Goal: Task Accomplishment & Management: Manage account settings

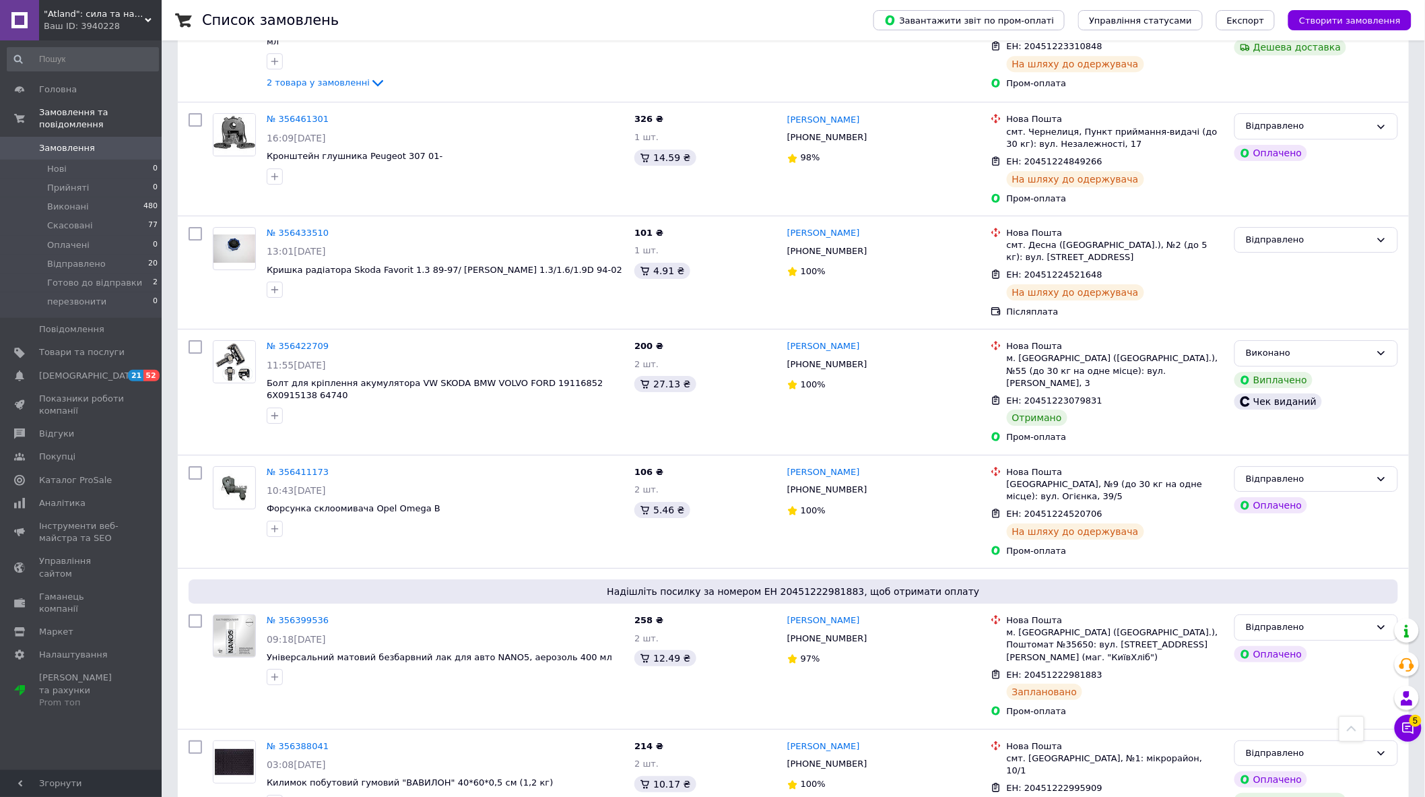
scroll to position [1828, 0]
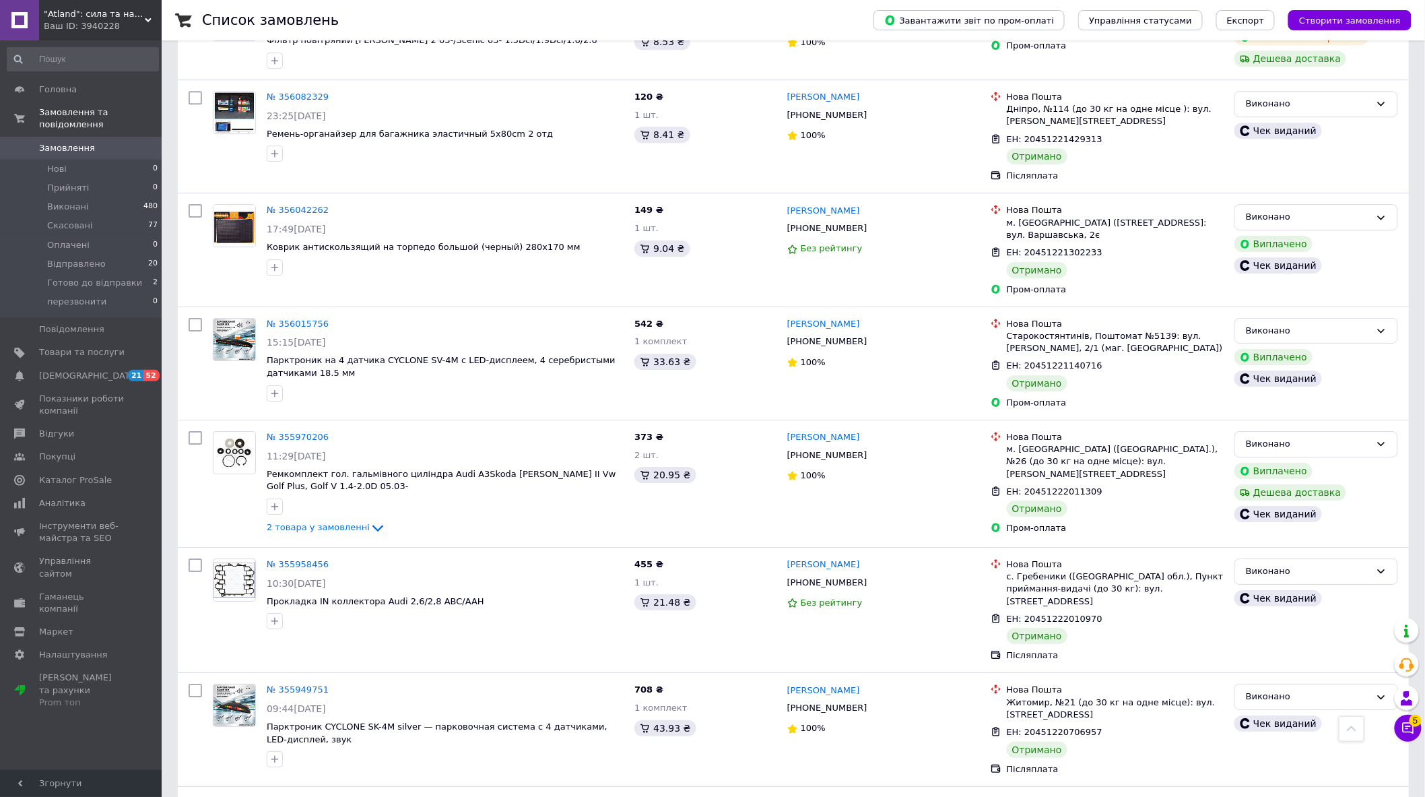
scroll to position [1766, 0]
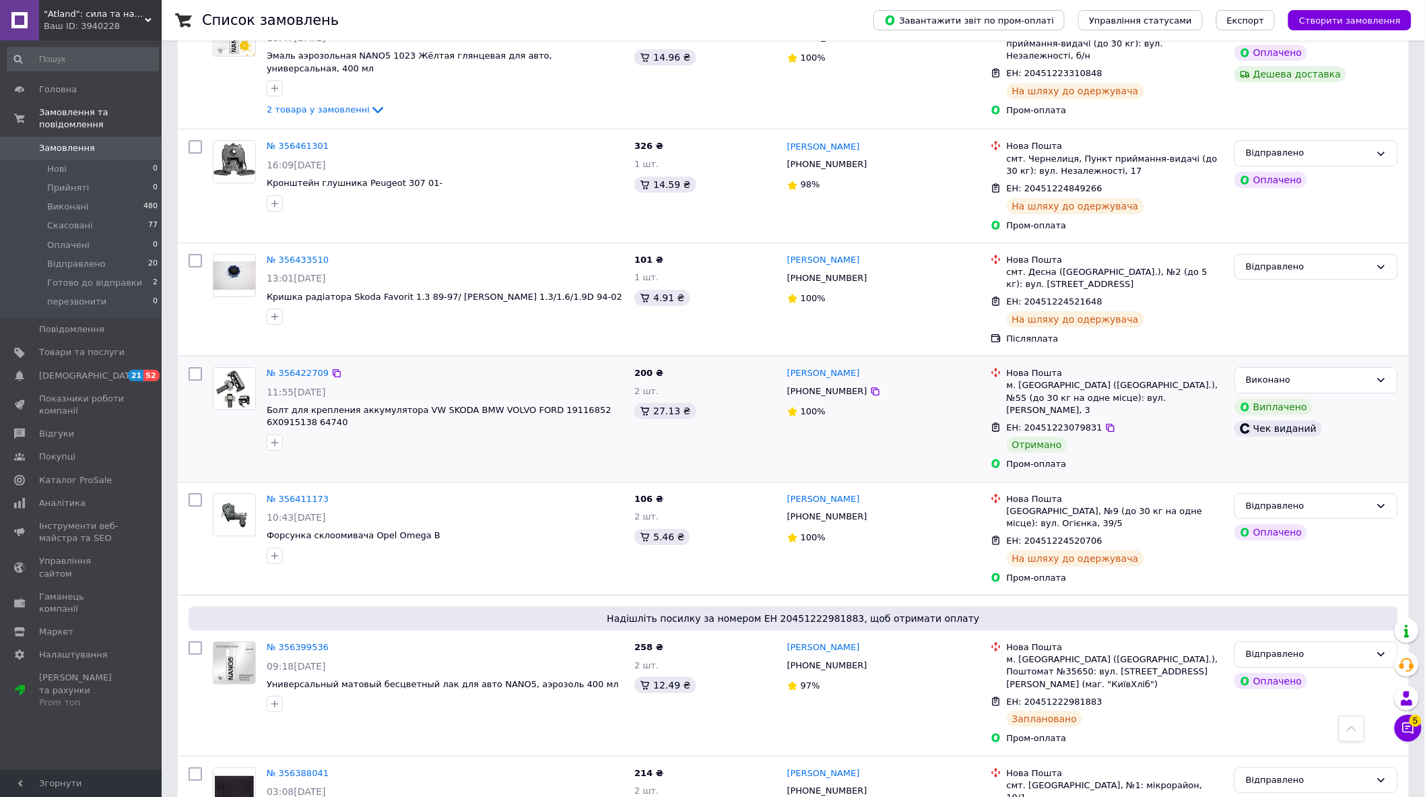
scroll to position [1828, 0]
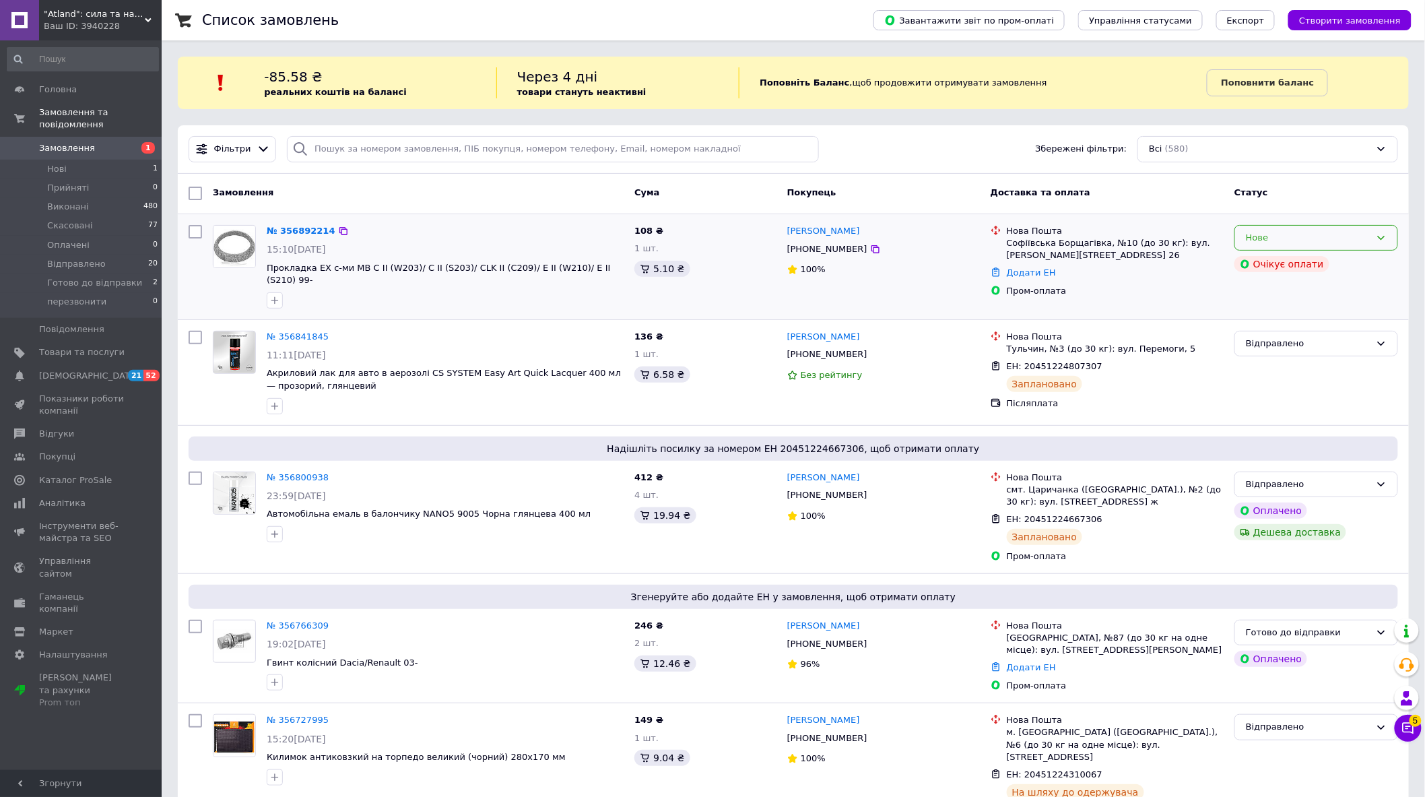
click at [1383, 234] on icon at bounding box center [1381, 237] width 11 height 11
click at [1322, 354] on li "перезвонити" at bounding box center [1316, 353] width 162 height 25
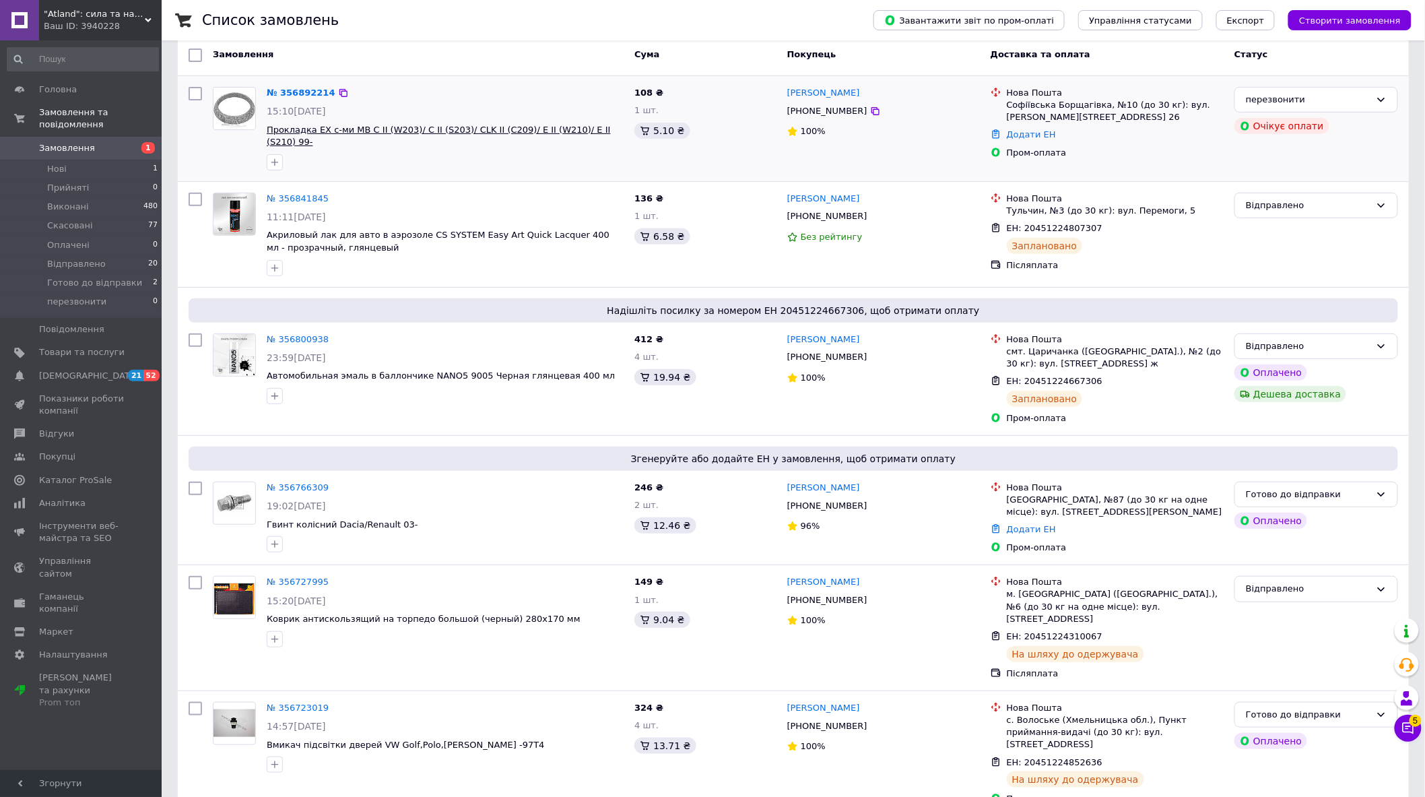
scroll to position [0, 0]
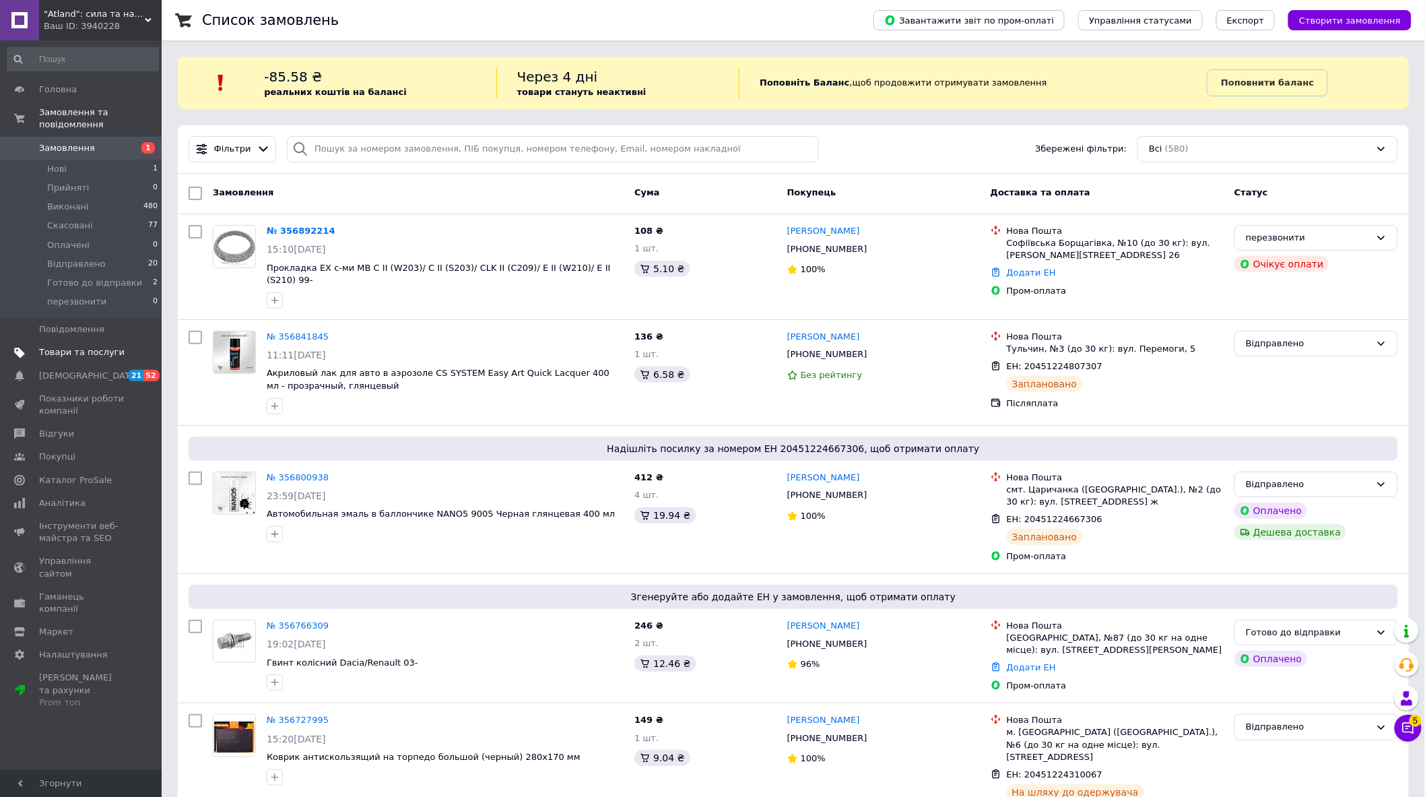
click at [88, 346] on span "Товари та послуги" at bounding box center [82, 352] width 86 height 12
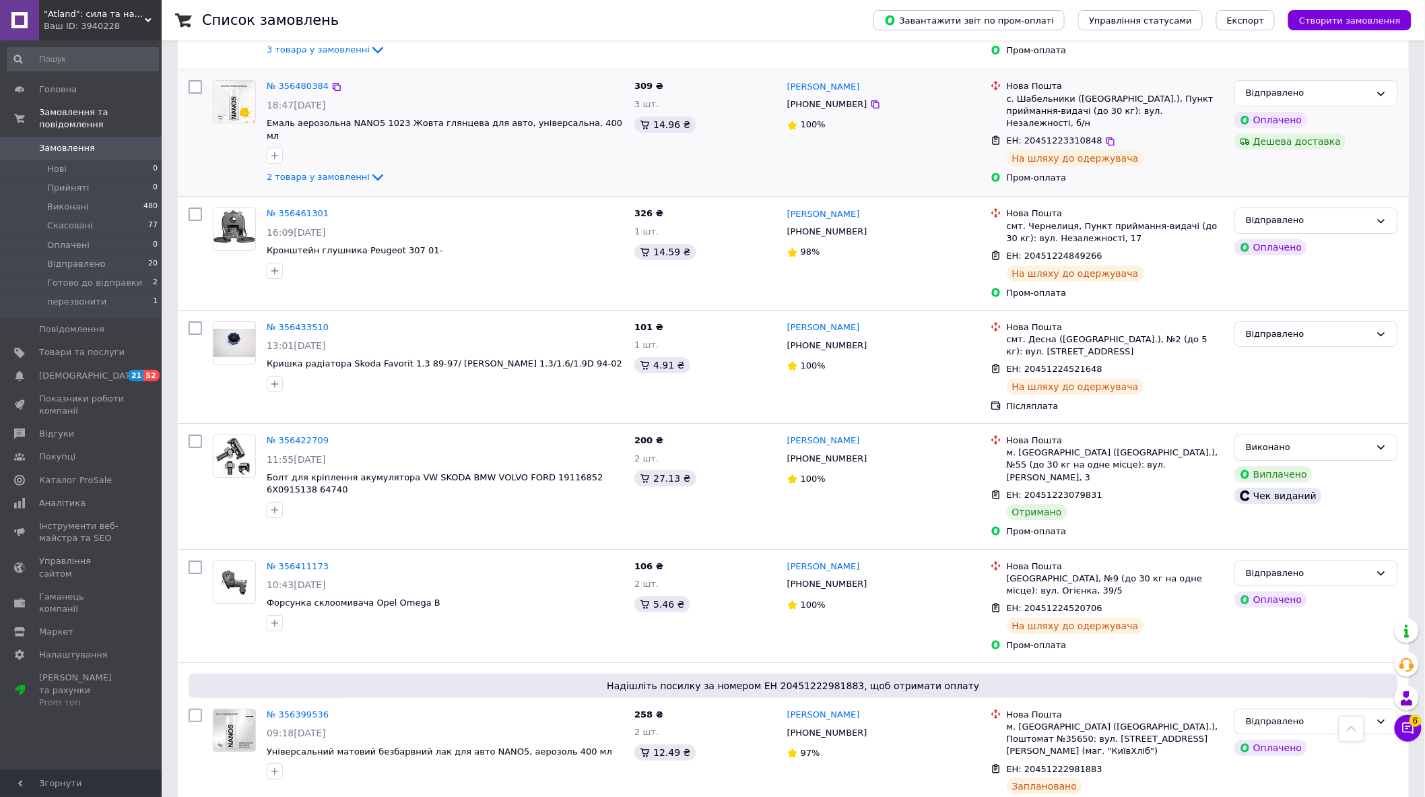
scroll to position [1808, 0]
click at [1408, 727] on icon at bounding box center [1408, 727] width 13 height 13
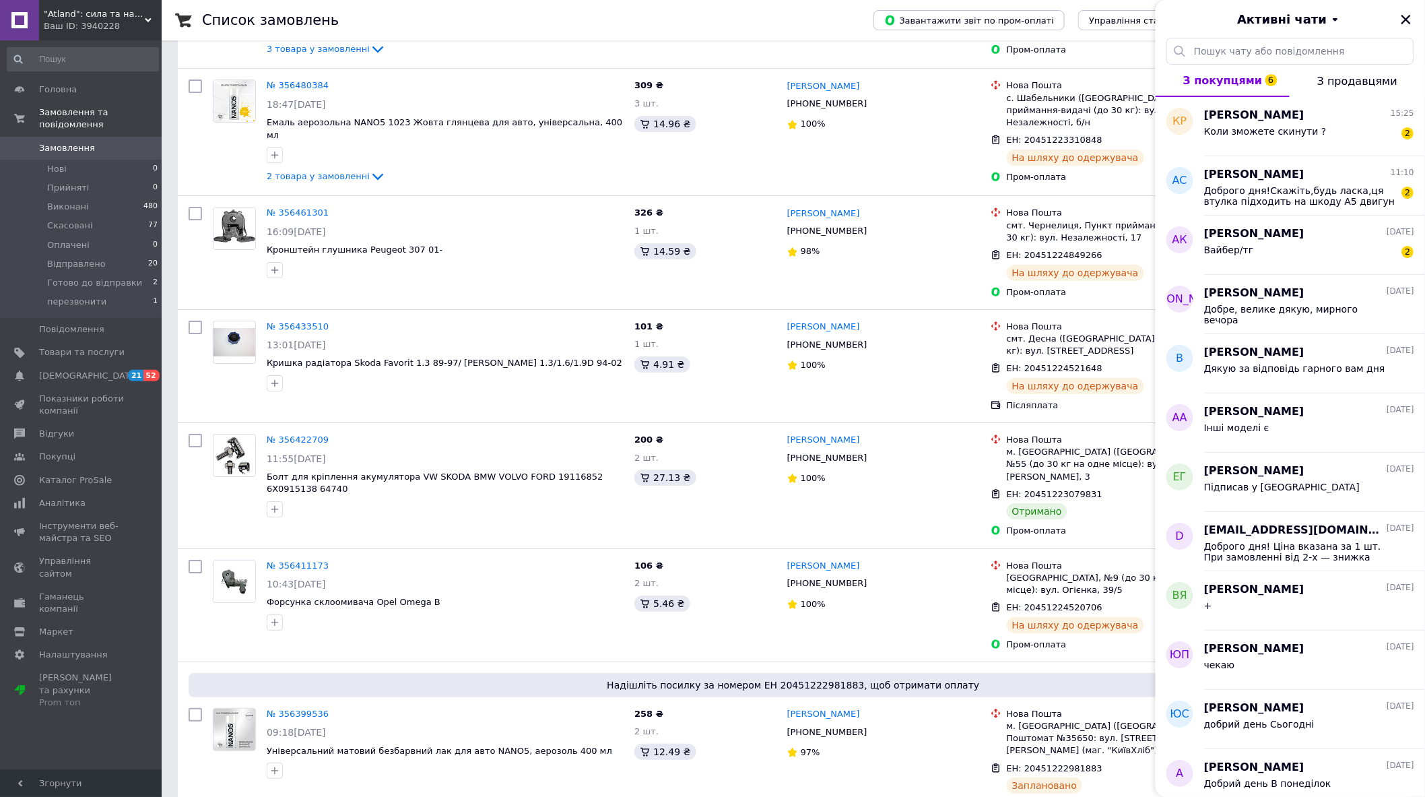
click at [1408, 16] on icon "Закрити" at bounding box center [1406, 19] width 12 height 12
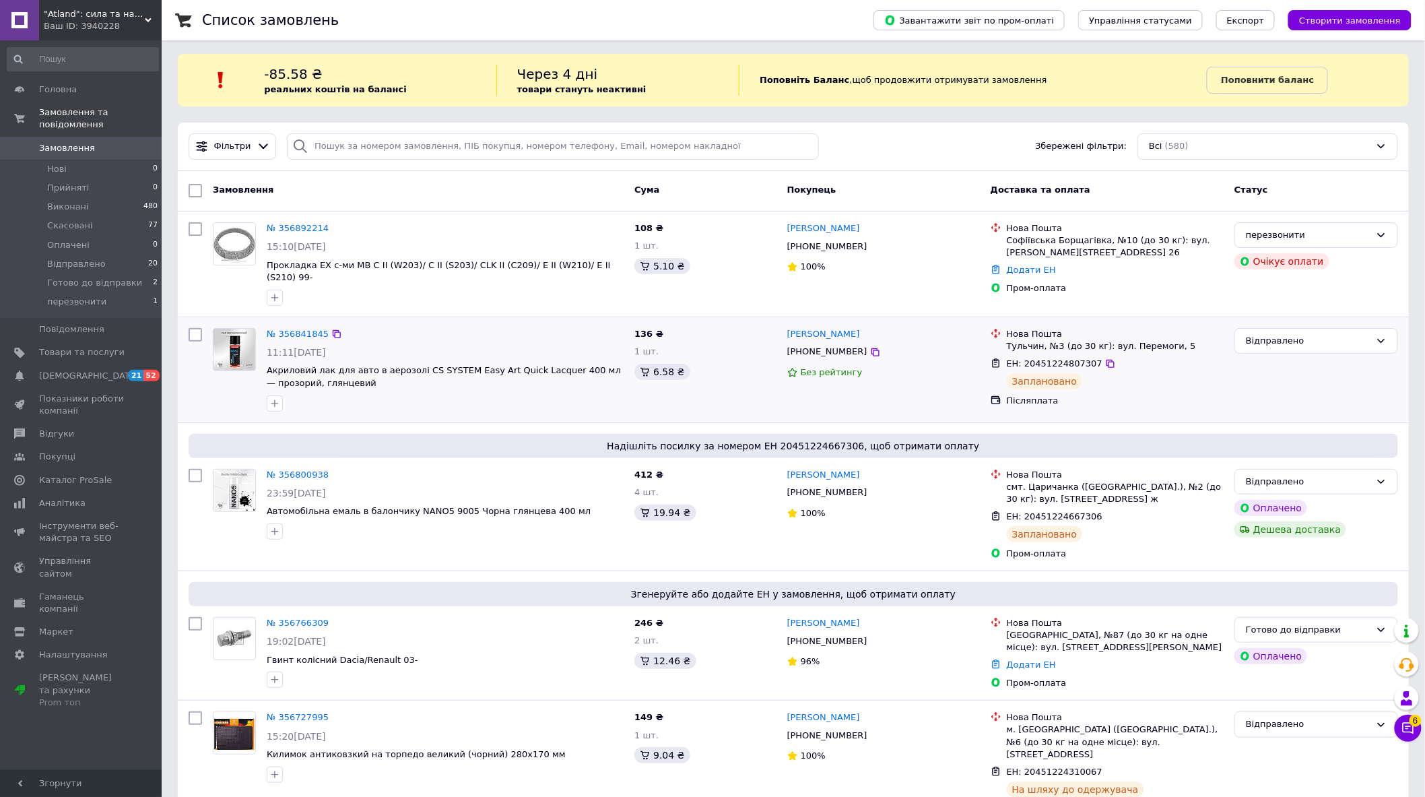
scroll to position [0, 0]
